Goal: Task Accomplishment & Management: Manage account settings

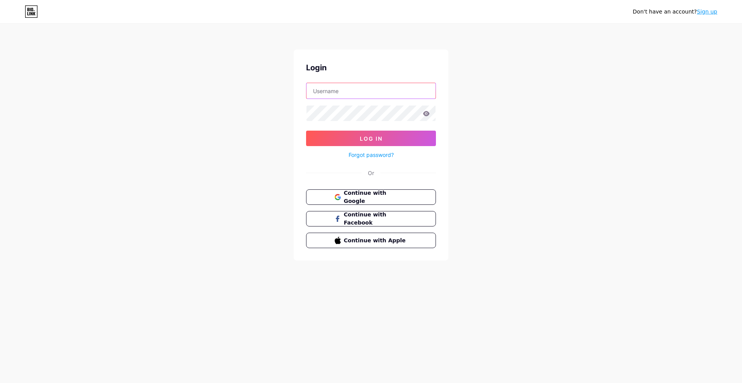
click at [344, 98] on input "text" at bounding box center [370, 90] width 129 height 15
click at [341, 197] on span "Continue with Google" at bounding box center [371, 197] width 74 height 17
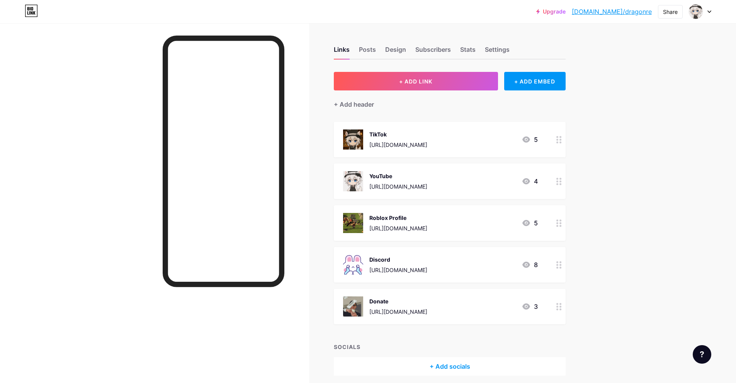
click at [312, 153] on div "Links Posts Design Subscribers Stats Settings + ADD LINK + ADD EMBED + Add head…" at bounding box center [299, 218] width 598 height 391
click at [486, 139] on div "TikTok [URL][DOMAIN_NAME] 5" at bounding box center [440, 139] width 195 height 20
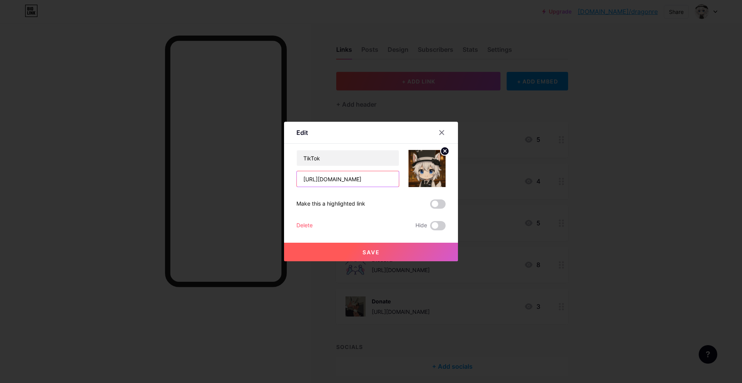
click at [344, 179] on input "[URL][DOMAIN_NAME]" at bounding box center [348, 178] width 102 height 15
click at [345, 179] on input "[URL][DOMAIN_NAME]" at bounding box center [348, 178] width 102 height 15
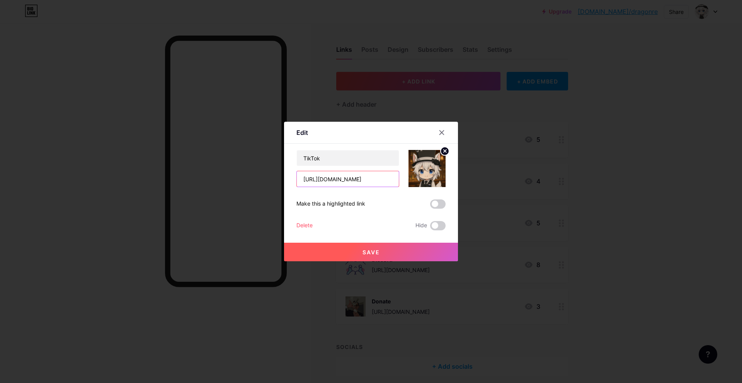
paste input "dragonremtv"
type input "[URL][DOMAIN_NAME]"
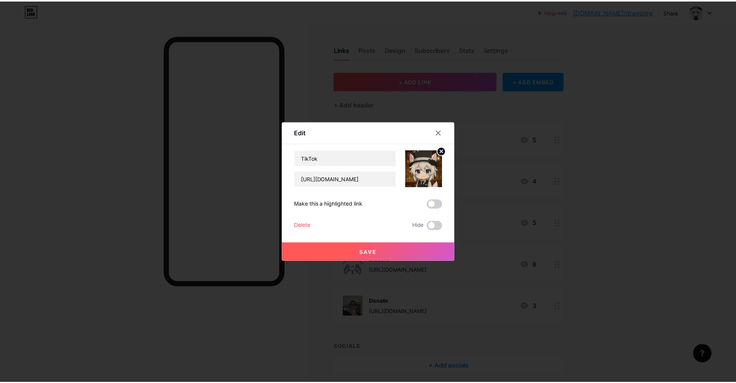
scroll to position [0, 0]
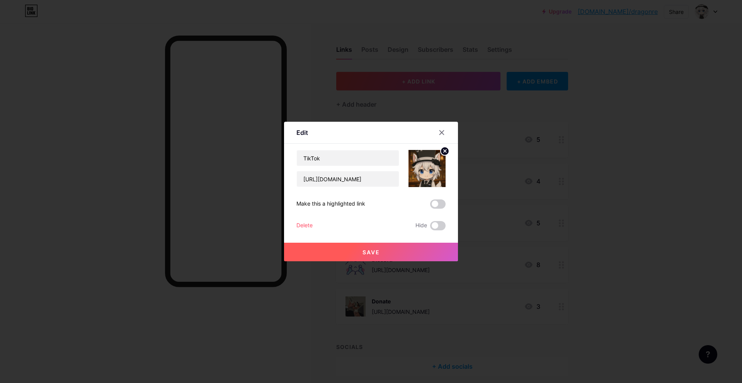
click at [375, 249] on span "Save" at bounding box center [371, 252] width 17 height 7
